Goal: Transaction & Acquisition: Purchase product/service

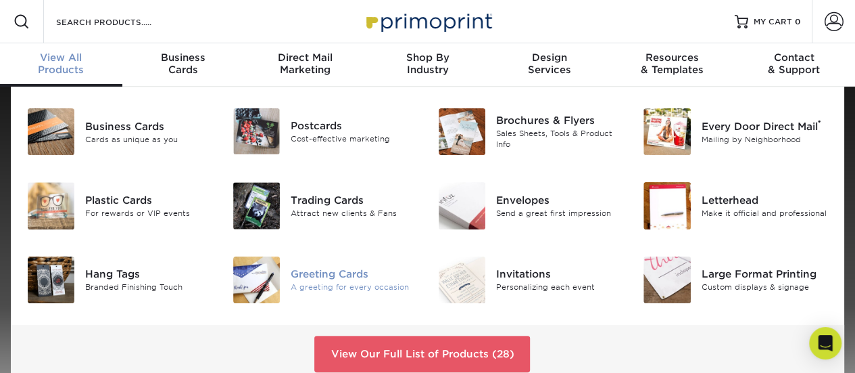
click at [321, 273] on div "Greeting Cards" at bounding box center [354, 273] width 127 height 15
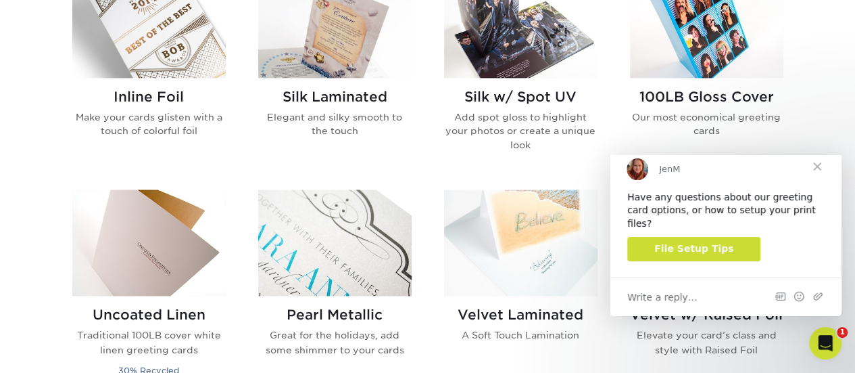
scroll to position [897, 0]
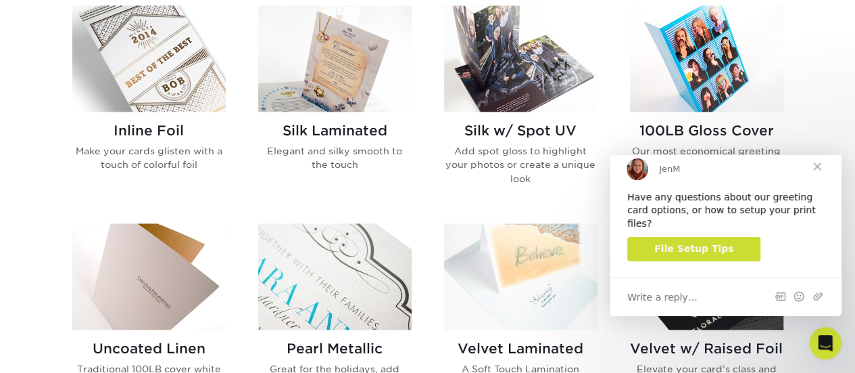
click at [708, 126] on h2 "100LB Gloss Cover" at bounding box center [707, 130] width 154 height 16
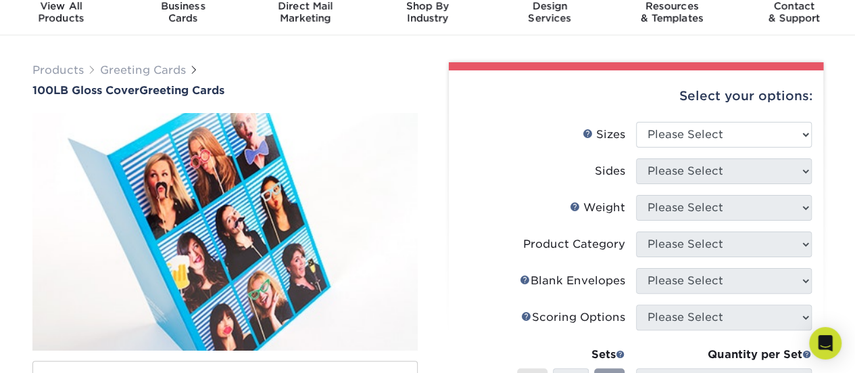
scroll to position [61, 0]
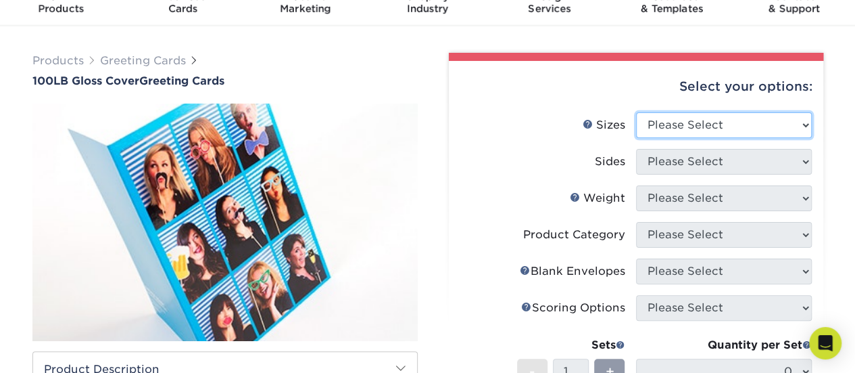
click at [807, 124] on select "Please Select 4.25" x 11" 5.5" x 8.5" 5.5" x 8.5" 6" x 9" 6" x 12" 6" x 12" 7" …" at bounding box center [724, 125] width 176 height 26
select select "7.00x10.00"
click at [636, 112] on select "Please Select 4.25" x 11" 5.5" x 8.5" 5.5" x 8.5" 6" x 9" 6" x 12" 6" x 12" 7" …" at bounding box center [724, 125] width 176 height 26
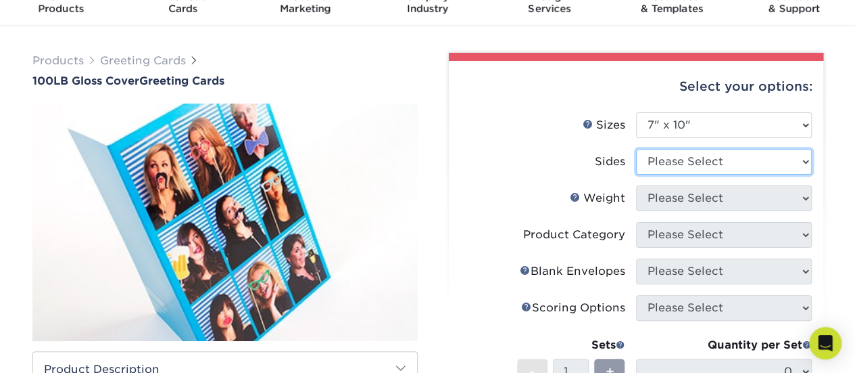
click at [753, 159] on select "Please Select Print Both Sides Print Front Only" at bounding box center [724, 162] width 176 height 26
click at [636, 149] on select "Please Select Print Both Sides Print Front Only" at bounding box center [724, 162] width 176 height 26
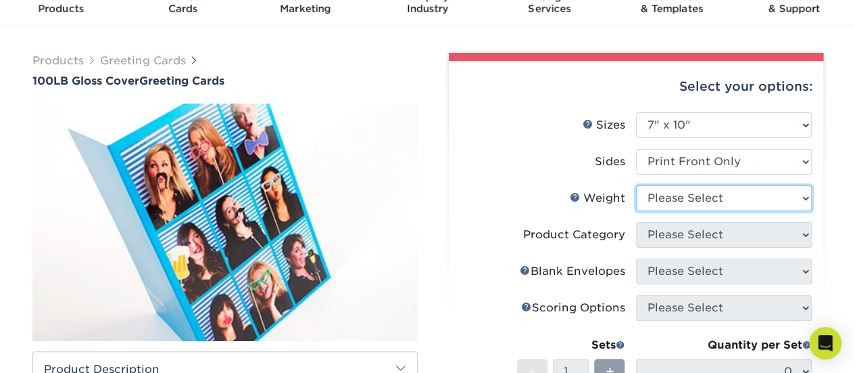
click at [776, 200] on select "Please Select 100LB" at bounding box center [724, 198] width 176 height 26
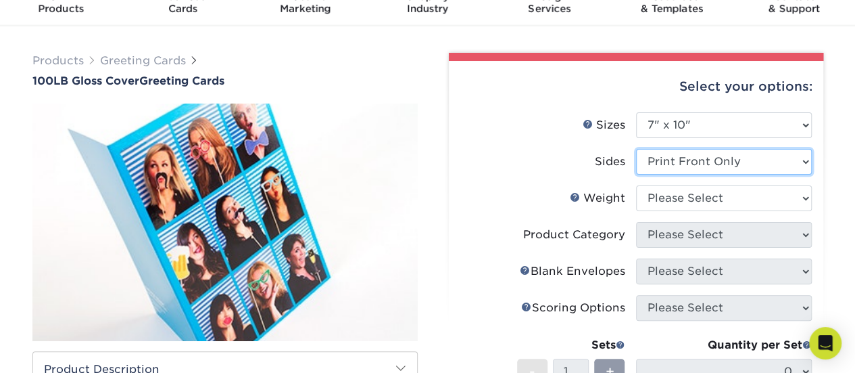
click at [790, 164] on select "Please Select Print Both Sides Print Front Only" at bounding box center [724, 162] width 176 height 26
select select "13abbda7-1d64-4f25-8bb2-c179b224825d"
click at [636, 149] on select "Please Select Print Both Sides Print Front Only" at bounding box center [724, 162] width 176 height 26
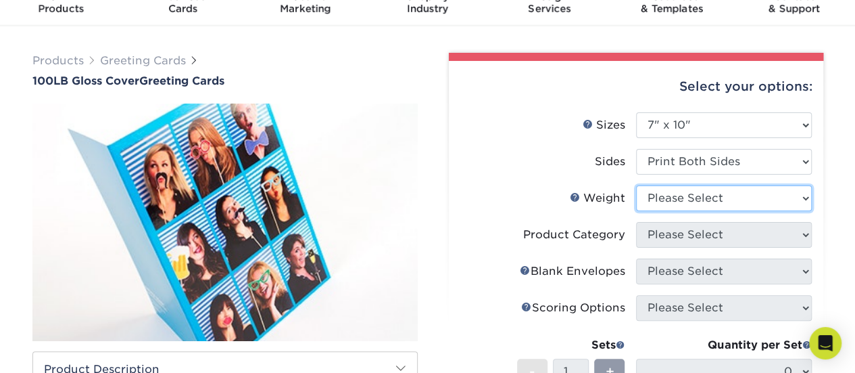
click at [776, 200] on select "Please Select 100LB" at bounding box center [724, 198] width 176 height 26
select select "100LB"
click at [636, 185] on select "Please Select 100LB" at bounding box center [724, 198] width 176 height 26
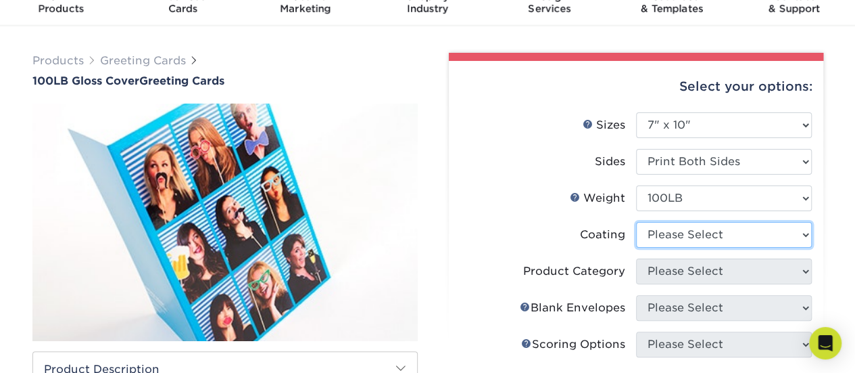
click at [762, 234] on select at bounding box center [724, 235] width 176 height 26
select select "3e7618de-abca-4bda-9f97-8b9129e913d8"
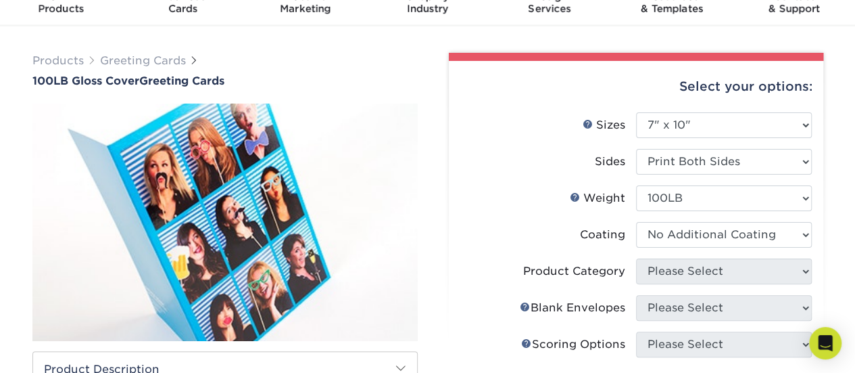
click at [636, 222] on select at bounding box center [724, 235] width 176 height 26
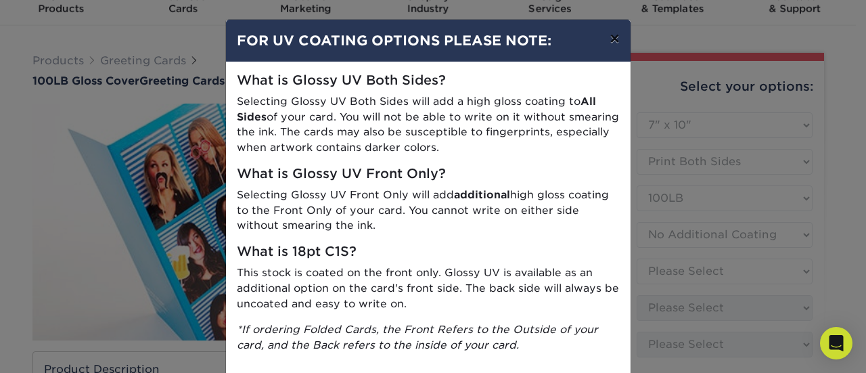
click at [609, 39] on button "×" at bounding box center [614, 39] width 31 height 38
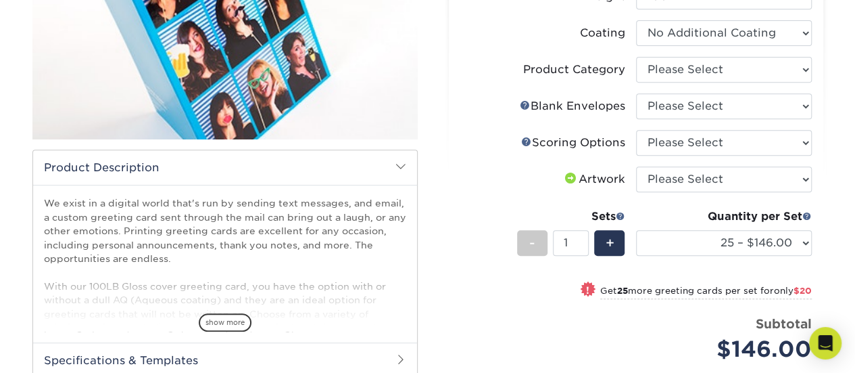
scroll to position [269, 0]
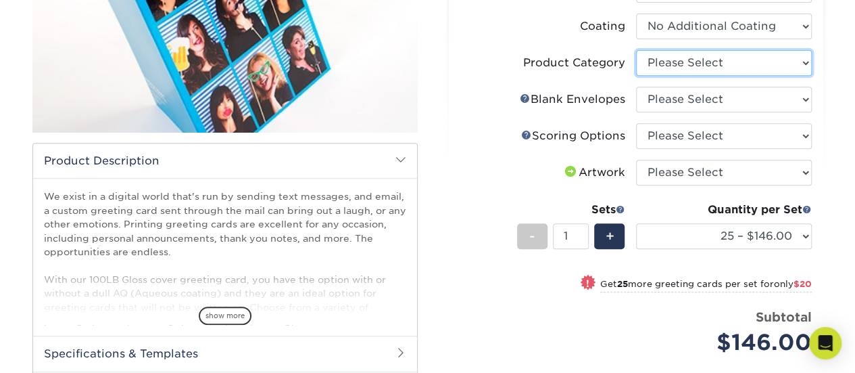
click at [793, 58] on select "Please Select Greeting Cards" at bounding box center [724, 63] width 176 height 26
select select "b7f8198f-f281-4438-a52e-cd7a5c5c0cfc"
click at [636, 50] on select "Please Select Greeting Cards" at bounding box center [724, 63] width 176 height 26
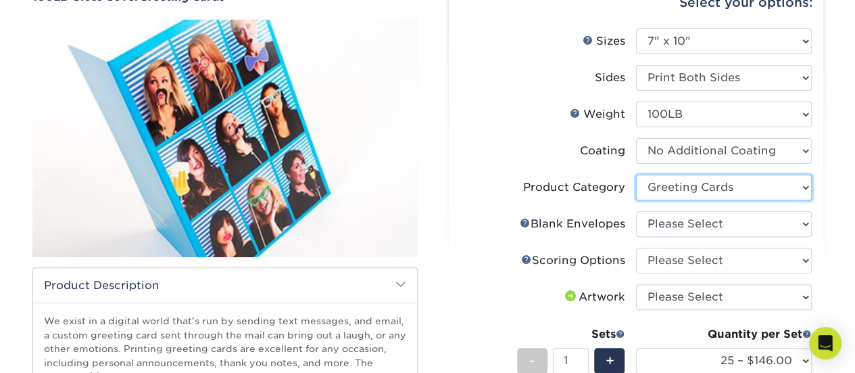
scroll to position [160, 0]
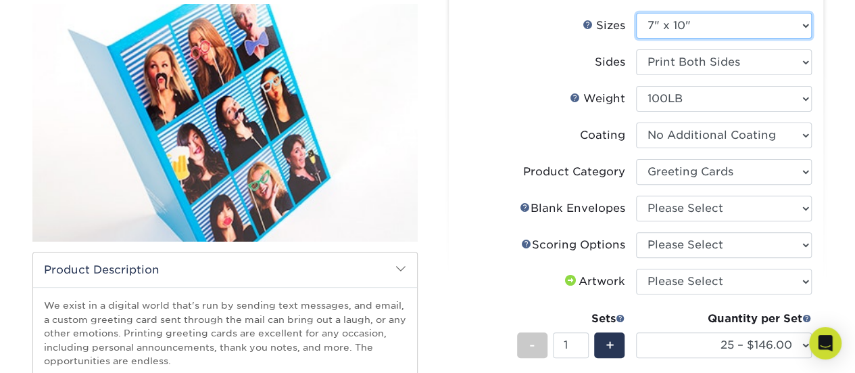
click at [803, 28] on select "Please Select 4.25" x 11" 5.5" x 8.5" 5.5" x 8.5" 6" x 9" 6" x 12" 6" x 12" 7" …" at bounding box center [724, 26] width 176 height 26
click at [841, 74] on div "Products Greeting Cards 100LB Gloss Cover Greeting Cards show more /" at bounding box center [427, 297] width 855 height 742
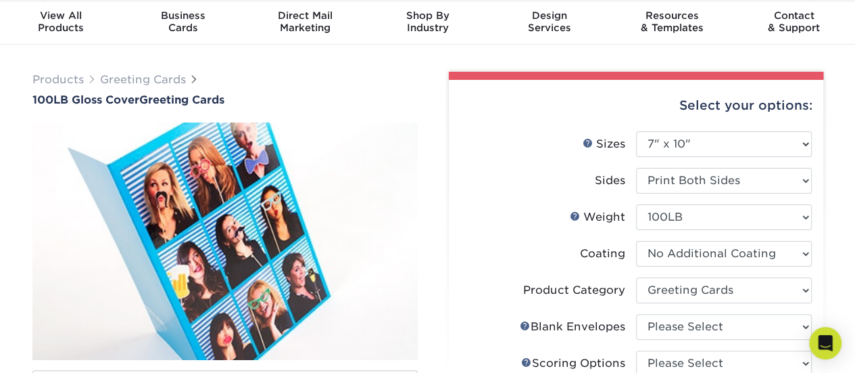
scroll to position [0, 0]
